Goal: Task Accomplishment & Management: Use online tool/utility

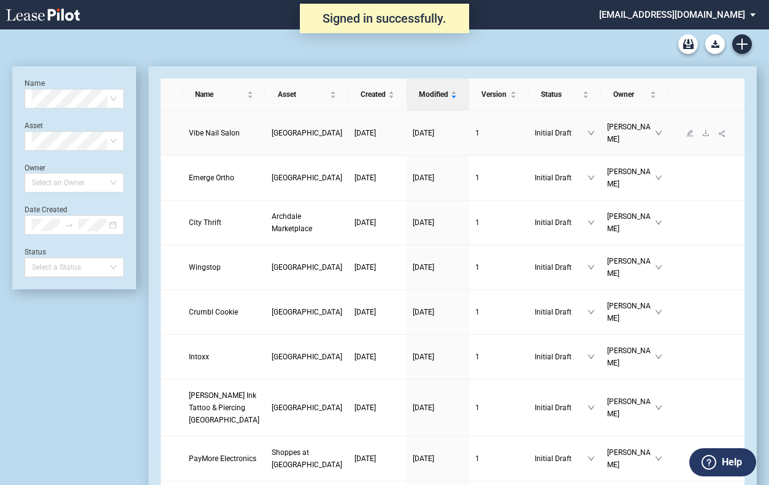
click at [272, 129] on span "[GEOGRAPHIC_DATA]" at bounding box center [307, 133] width 71 height 9
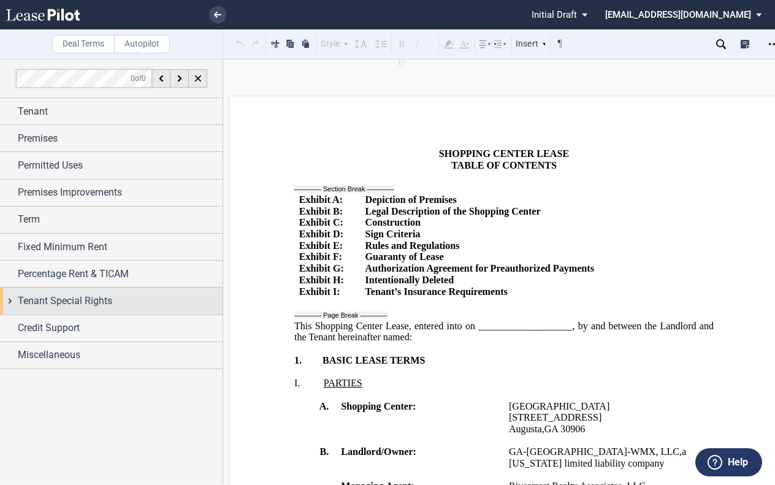
click at [12, 303] on div "Tenant Special Rights" at bounding box center [111, 301] width 223 height 26
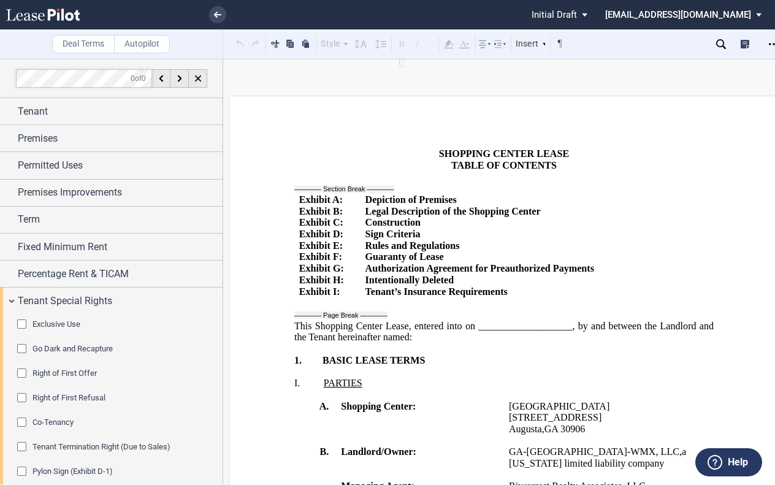
scroll to position [61, 0]
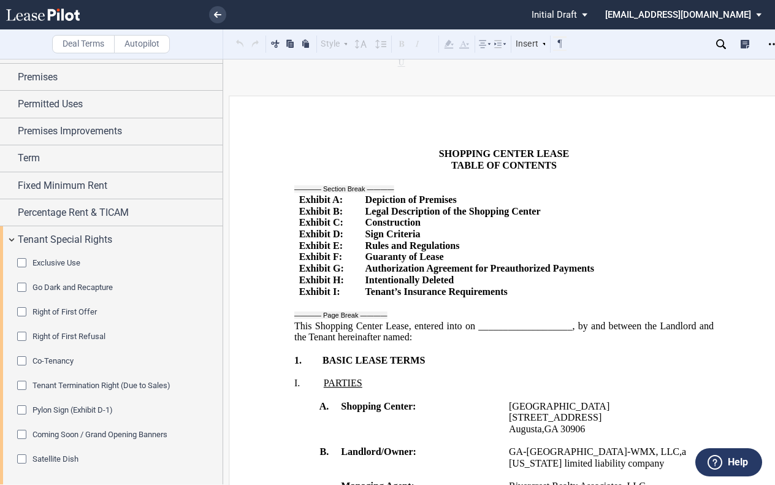
click at [22, 409] on div "Pylon Sign (Exhibit D-1)" at bounding box center [23, 411] width 12 height 12
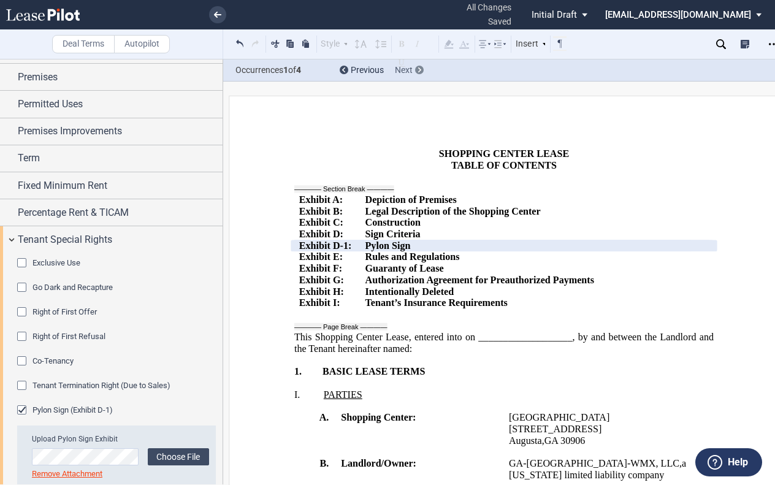
click at [420, 68] on icon at bounding box center [419, 69] width 3 height 5
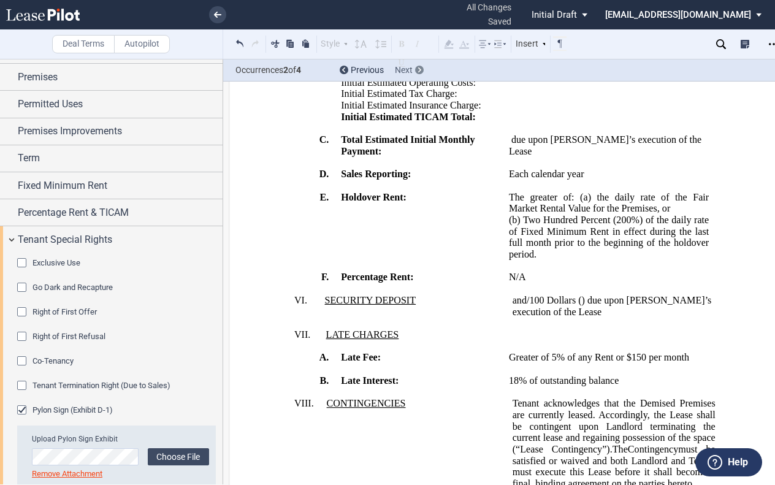
scroll to position [2181, 0]
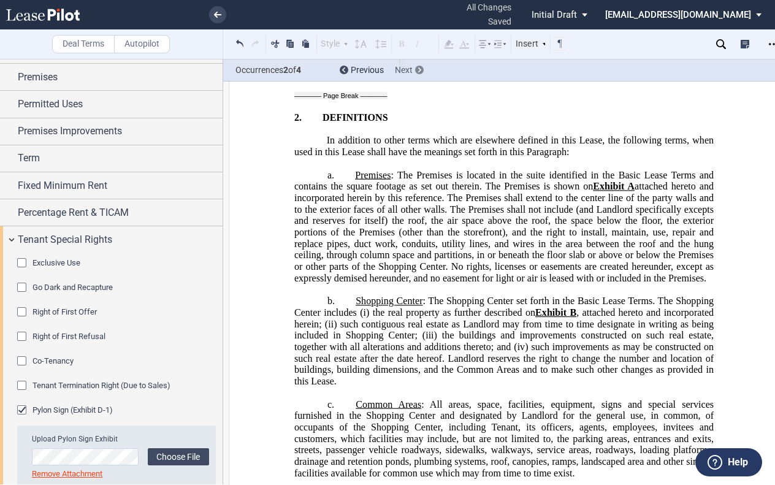
click at [420, 68] on icon at bounding box center [419, 69] width 3 height 5
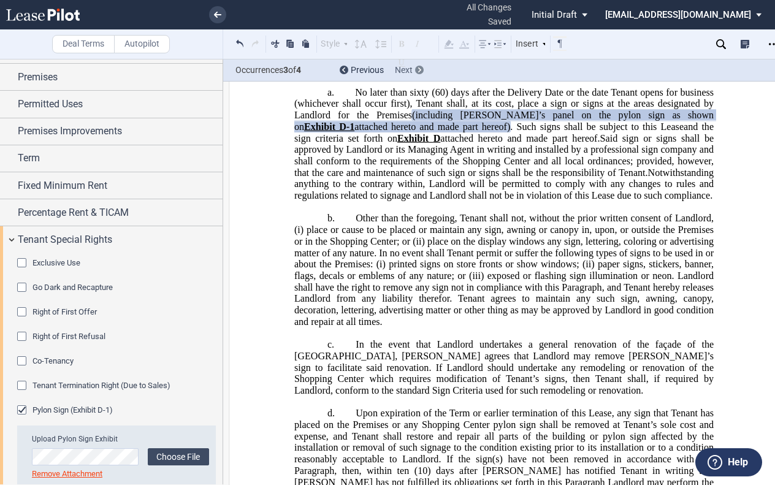
scroll to position [13034, 0]
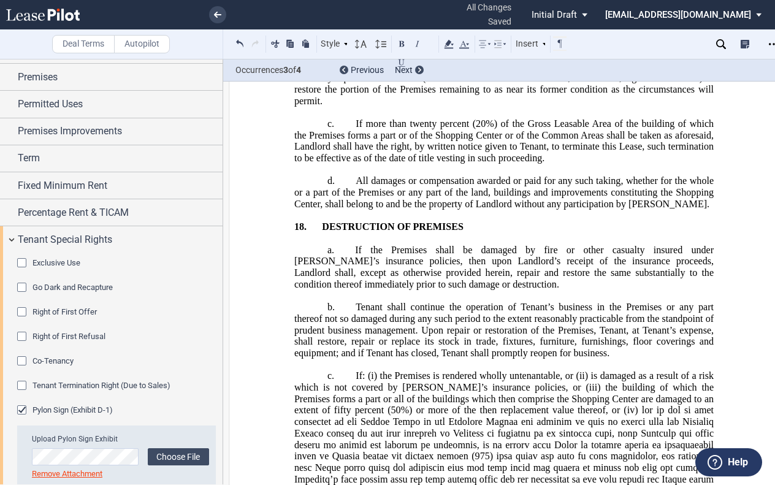
drag, startPoint x: 401, startPoint y: 231, endPoint x: 413, endPoint y: 243, distance: 17.4
copy span "including [PERSON_NAME]’s panel on the pylon sign as shown on Exhibit ﻿ D-1 ﻿"
click at [419, 67] on div at bounding box center [419, 70] width 9 height 9
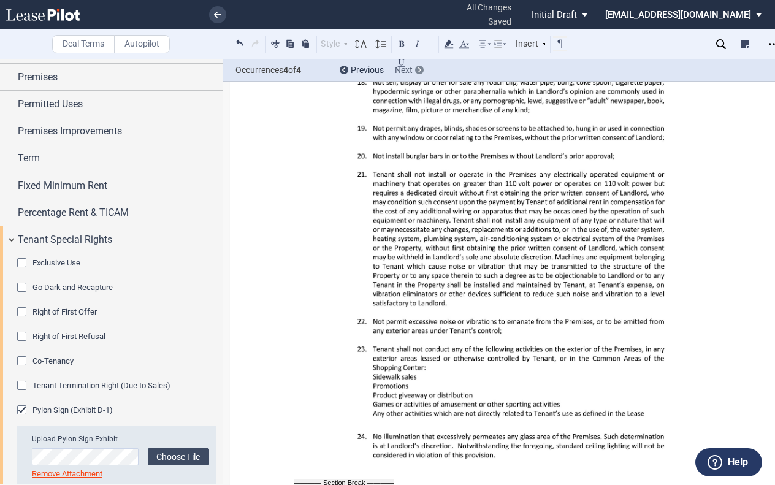
scroll to position [24082, 0]
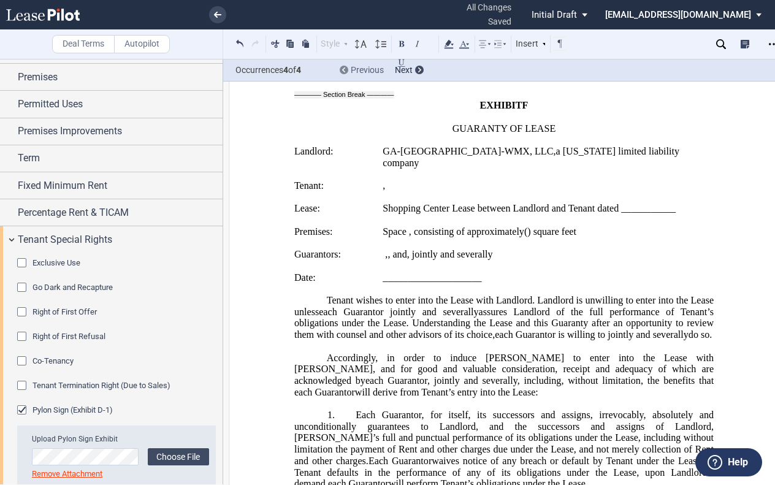
click at [343, 66] on div at bounding box center [344, 70] width 9 height 9
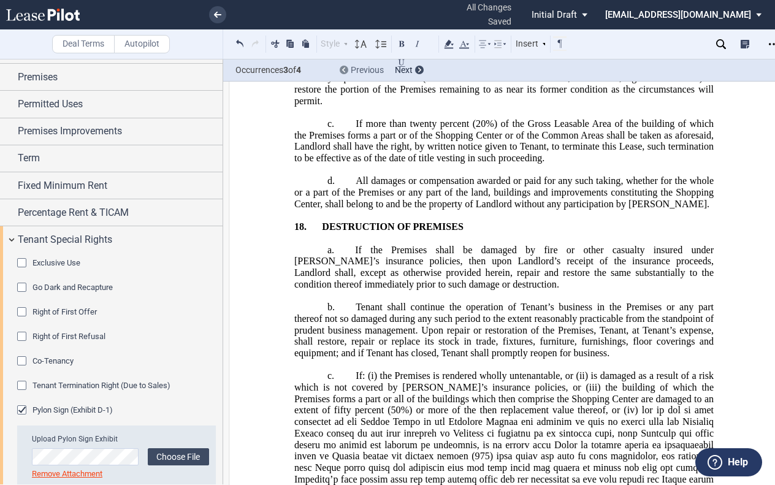
click at [343, 66] on div at bounding box center [344, 70] width 9 height 9
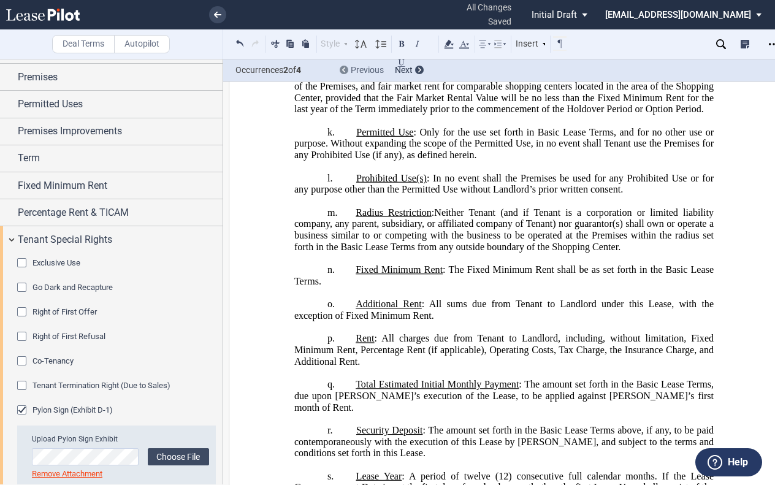
scroll to position [2181, 0]
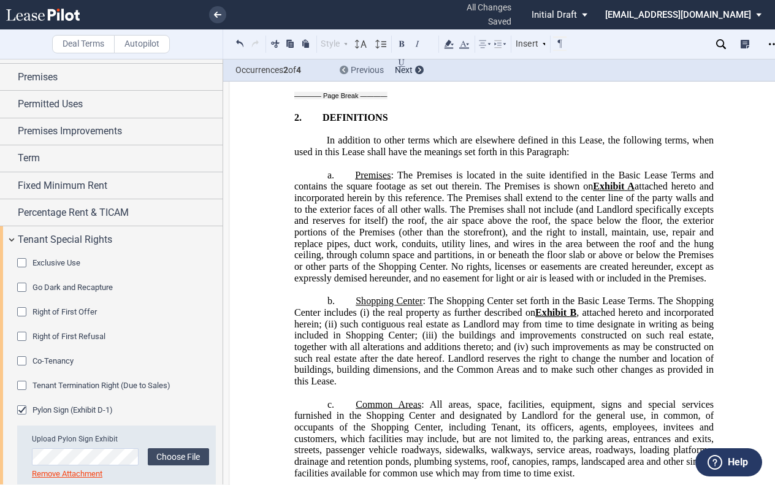
click at [343, 66] on div at bounding box center [344, 70] width 9 height 9
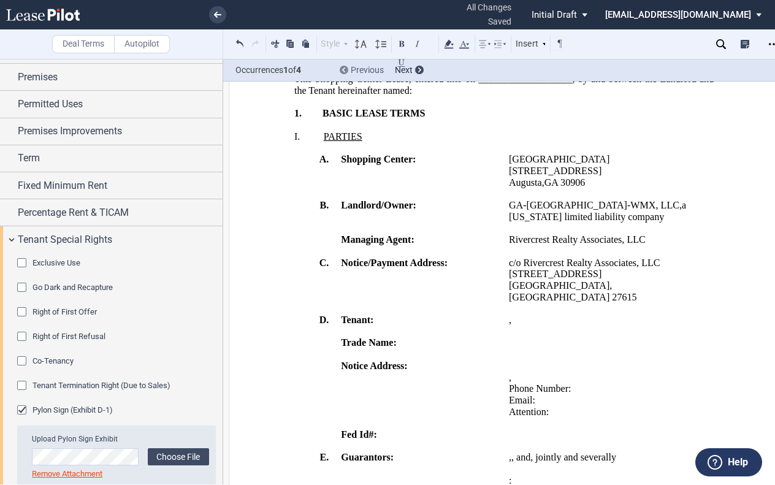
scroll to position [15, 0]
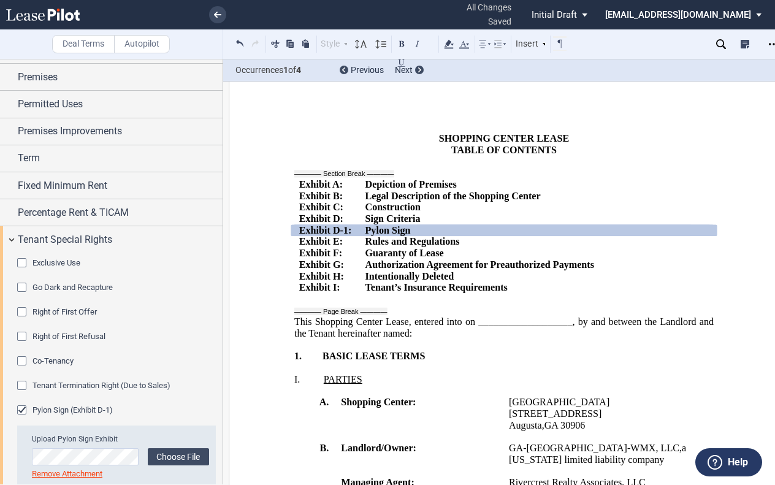
click at [719, 15] on md-select "[EMAIL_ADDRESS][DOMAIN_NAME] Settings Sign Out" at bounding box center [688, 14] width 168 height 28
click at [651, 54] on div "Sign Out" at bounding box center [641, 53] width 32 height 12
